Goal: Navigation & Orientation: Go to known website

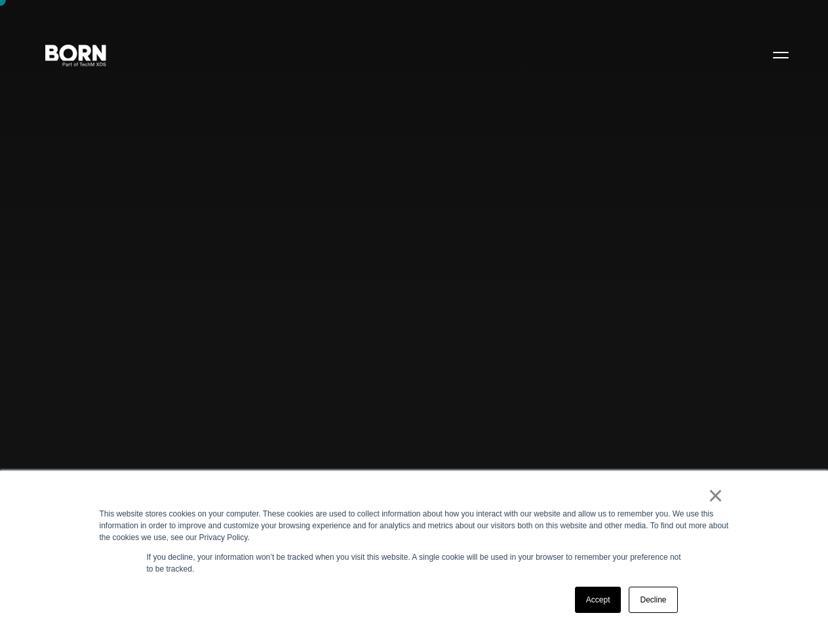
click at [414, 315] on div "Combining creative, content, and commerce to drive change. Imagine, build, and …" at bounding box center [414, 315] width 828 height 630
click at [768, 68] on button "Primary Menu" at bounding box center [780, 55] width 31 height 28
